Goal: Transaction & Acquisition: Purchase product/service

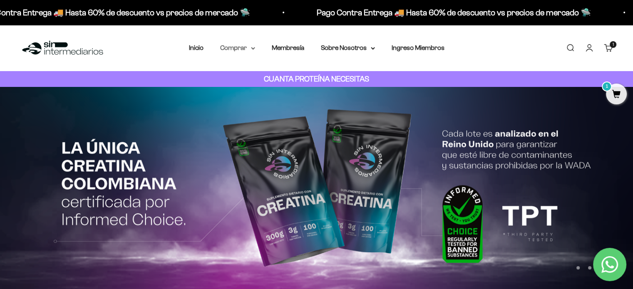
click at [239, 46] on summary "Comprar" at bounding box center [237, 47] width 35 height 11
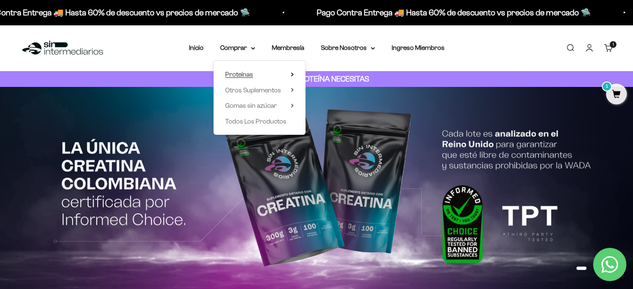
click at [273, 77] on summary "Proteínas" at bounding box center [259, 74] width 69 height 11
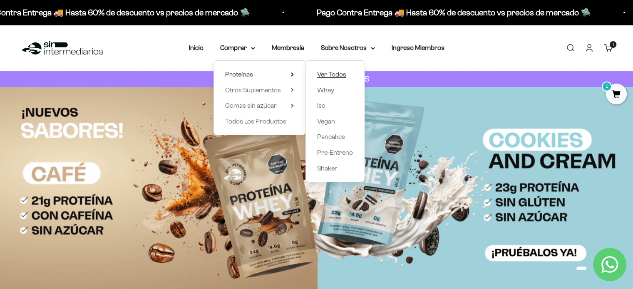
click at [343, 76] on span "Ver Todos" at bounding box center [331, 74] width 29 height 7
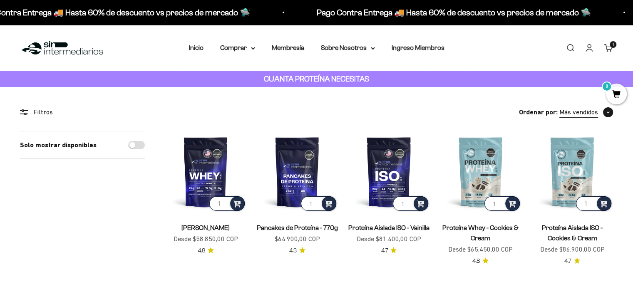
click at [598, 113] on span "Más vendidos" at bounding box center [579, 112] width 39 height 11
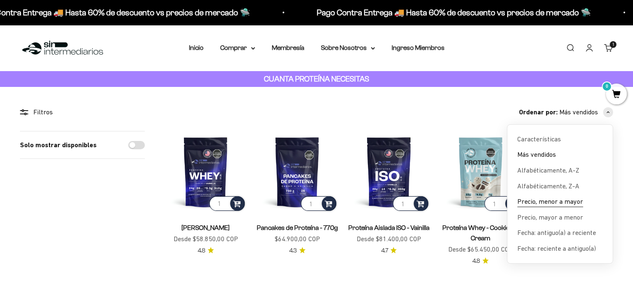
click at [570, 203] on span "Precio, menor a mayor" at bounding box center [551, 202] width 66 height 11
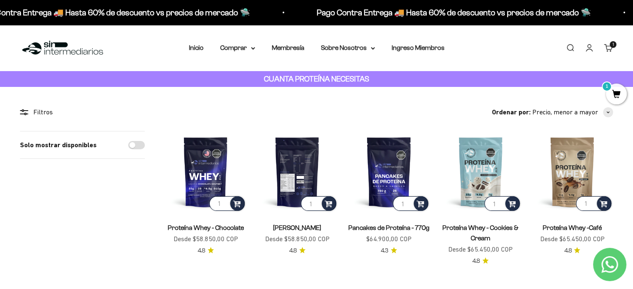
click at [290, 179] on img at bounding box center [297, 172] width 82 height 82
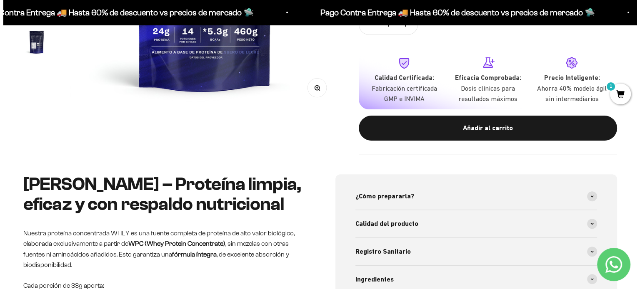
scroll to position [289, 0]
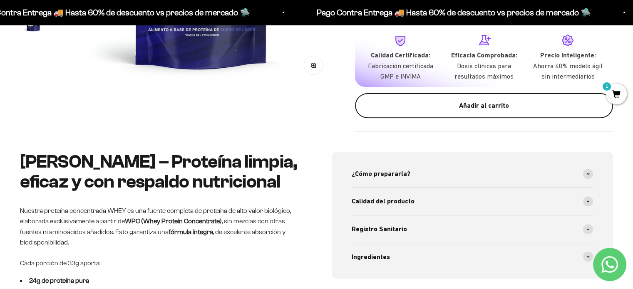
click at [454, 110] on div "Añadir al carrito" at bounding box center [484, 105] width 225 height 11
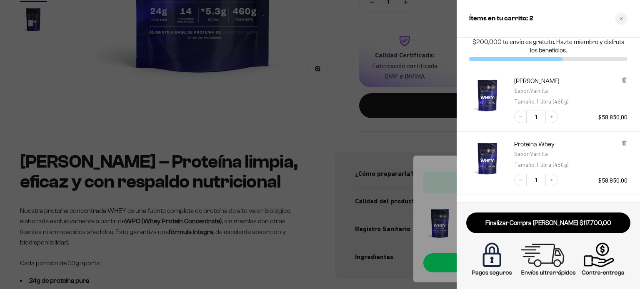
scroll to position [0, 0]
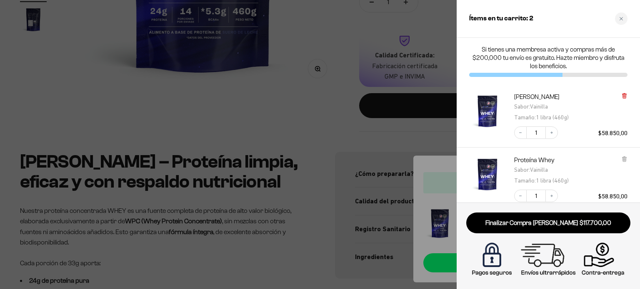
click at [623, 93] on icon at bounding box center [624, 95] width 2 height 4
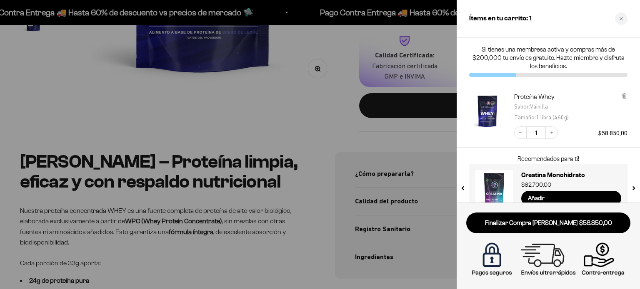
scroll to position [17, 0]
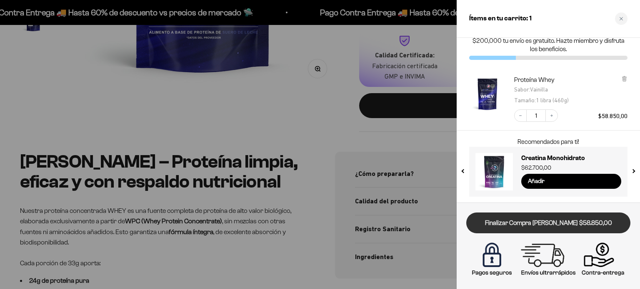
click at [570, 226] on link "Finalizar Compra [PERSON_NAME] $58.850,00" at bounding box center [548, 223] width 164 height 21
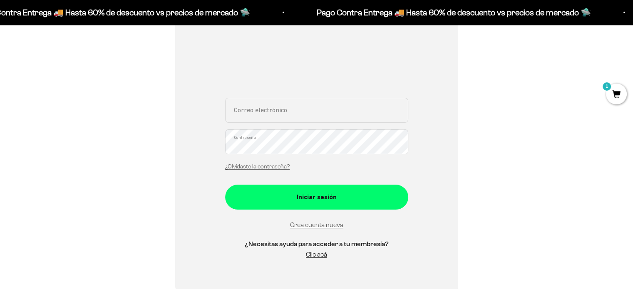
scroll to position [148, 0]
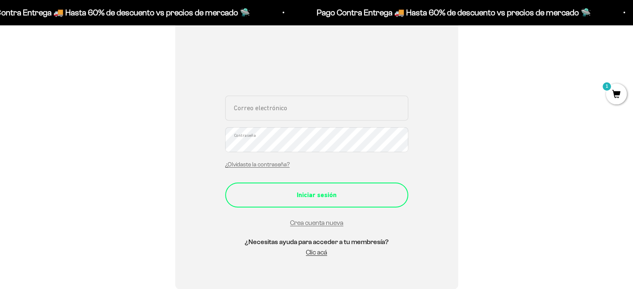
type input "sebas.hurtadocalle@gmail.com"
click at [354, 193] on div "Iniciar sesión" at bounding box center [317, 195] width 150 height 11
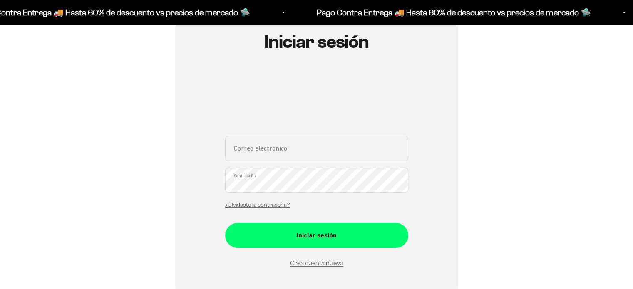
scroll to position [97, 0]
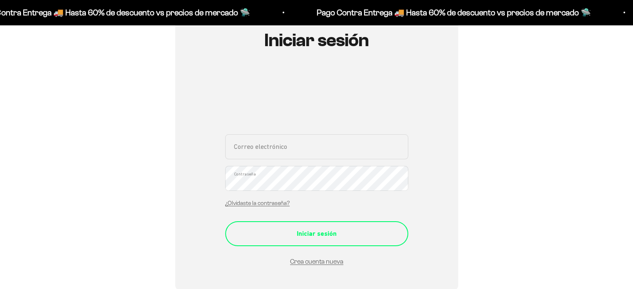
type input "[EMAIL_ADDRESS][DOMAIN_NAME]"
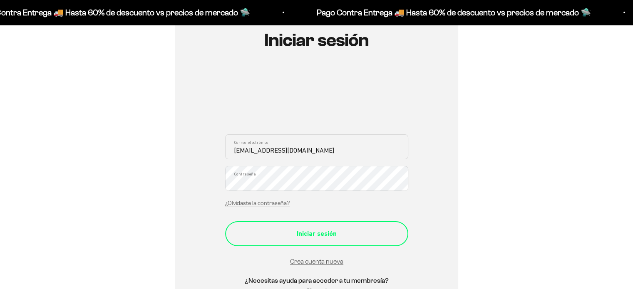
click at [301, 231] on div "Iniciar sesión" at bounding box center [317, 234] width 150 height 11
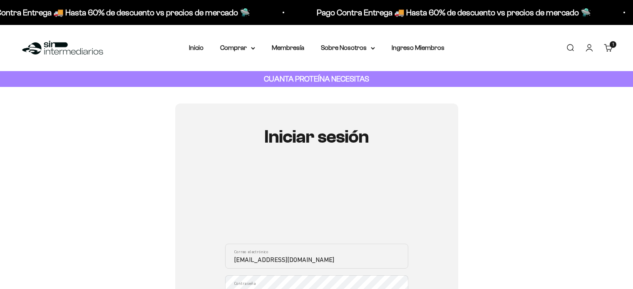
scroll to position [97, 0]
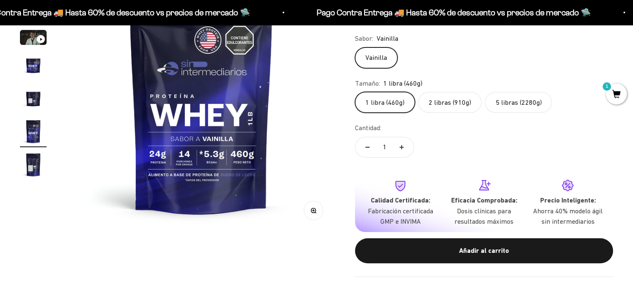
scroll to position [136, 0]
